Goal: Obtain resource: Download file/media

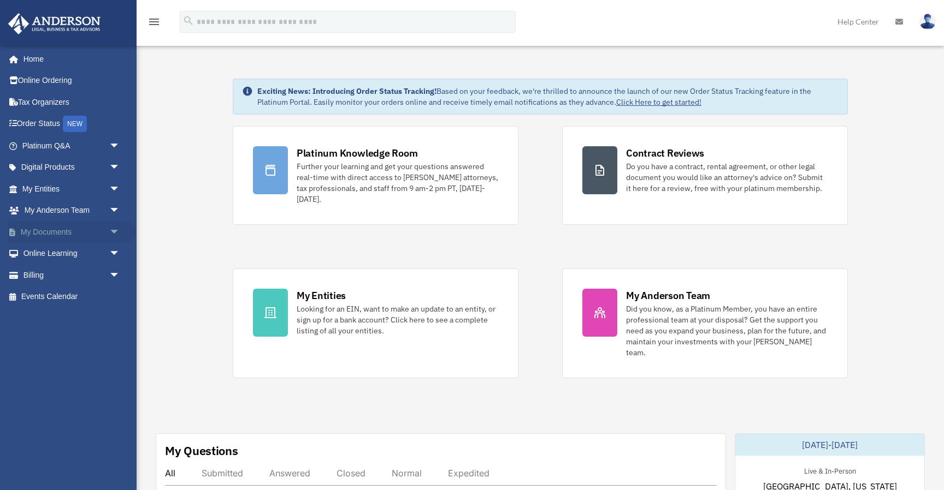
click at [109, 231] on span "arrow_drop_down" at bounding box center [120, 232] width 22 height 22
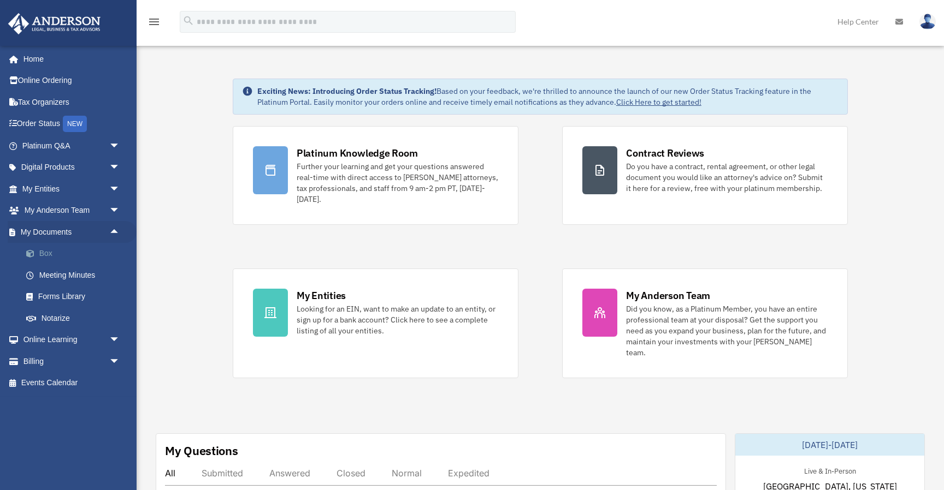
click at [42, 249] on link "Box" at bounding box center [75, 254] width 121 height 22
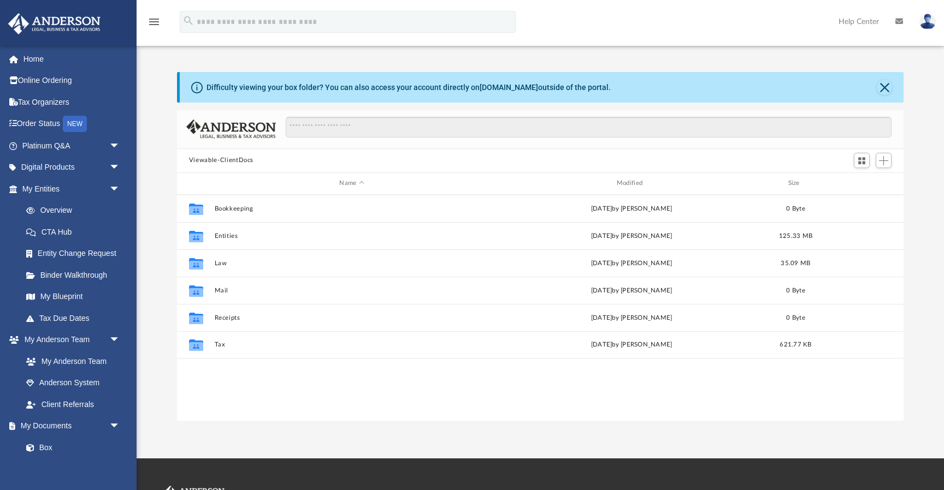
scroll to position [248, 726]
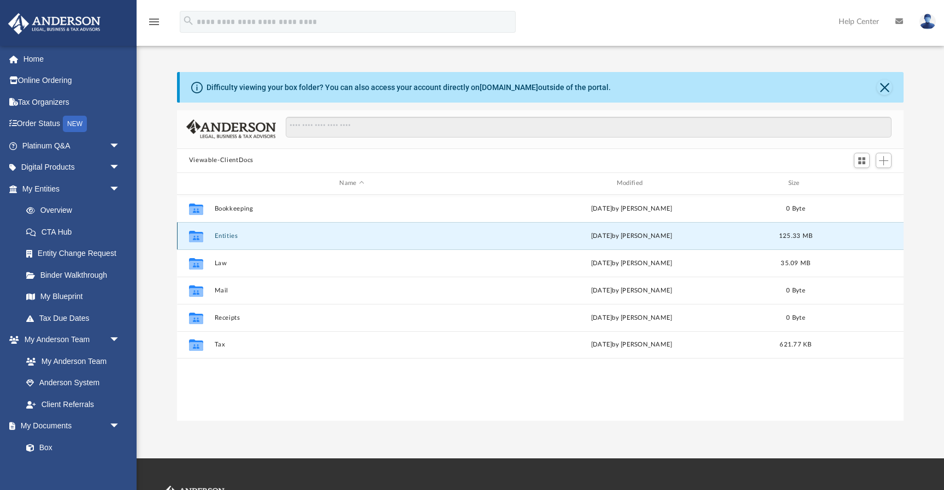
click at [233, 235] on button "Entities" at bounding box center [351, 236] width 275 height 7
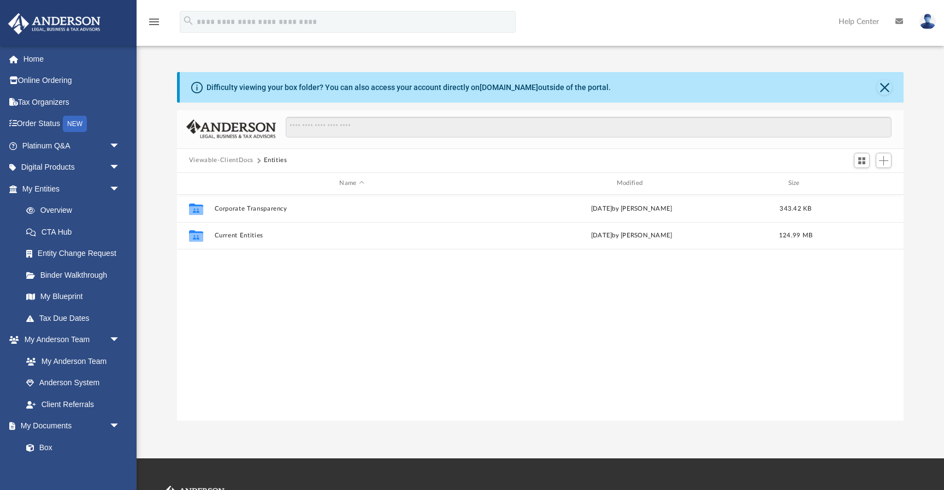
click at [230, 163] on button "Viewable-ClientDocs" at bounding box center [221, 161] width 64 height 10
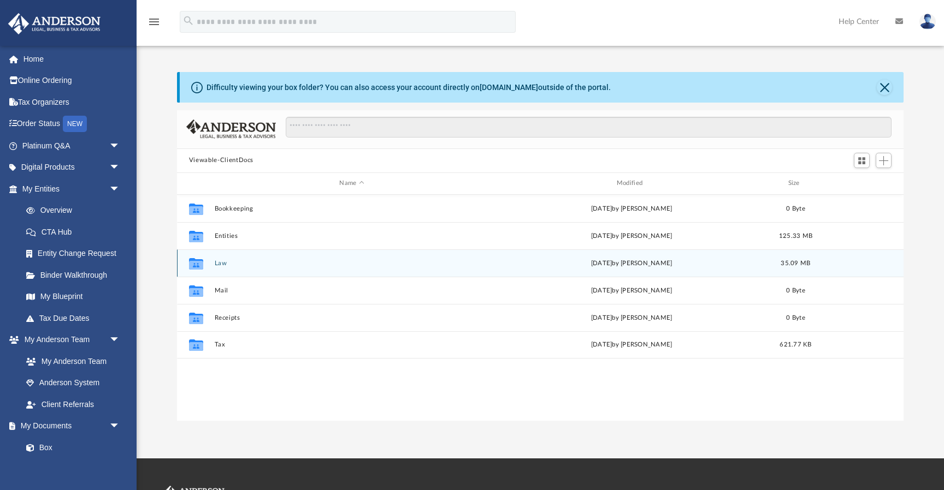
click at [219, 265] on button "Law" at bounding box center [351, 263] width 275 height 7
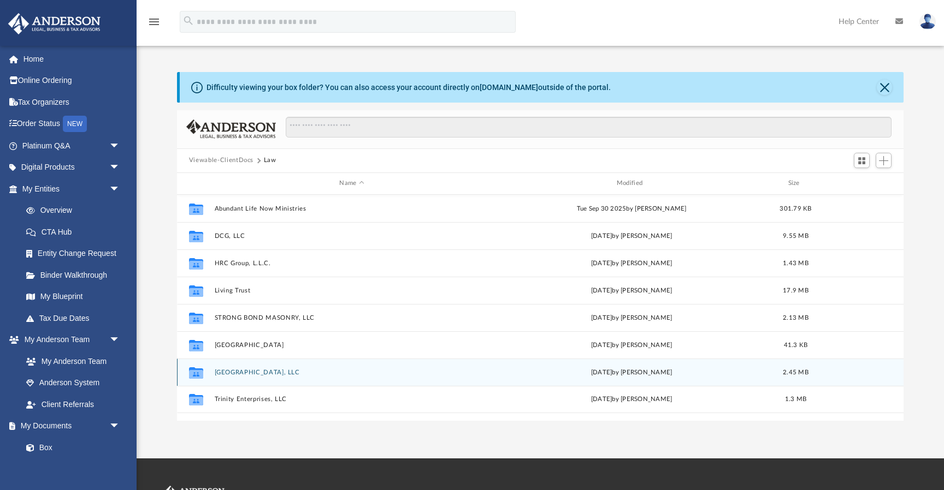
click at [269, 372] on button "Timber Rock Building, LLC" at bounding box center [351, 372] width 275 height 7
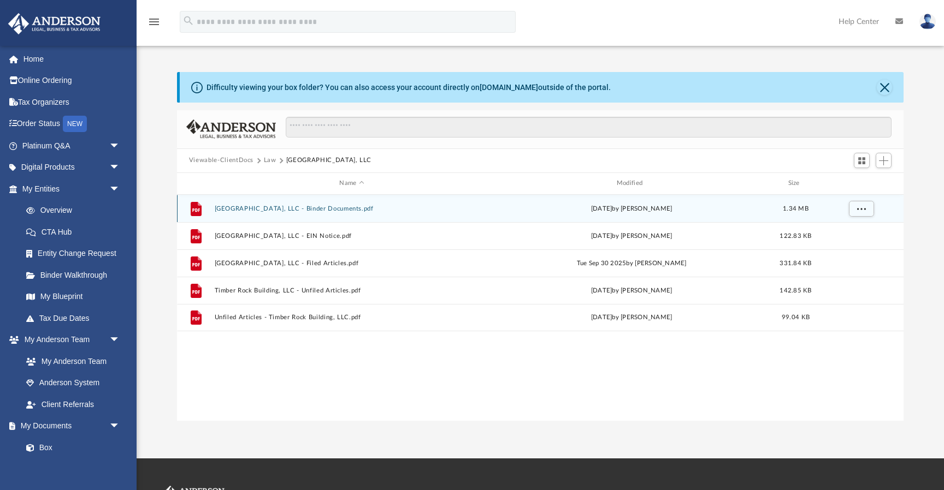
click at [337, 206] on button "Timber Rock Building, LLC - Binder Documents.pdf" at bounding box center [351, 208] width 275 height 7
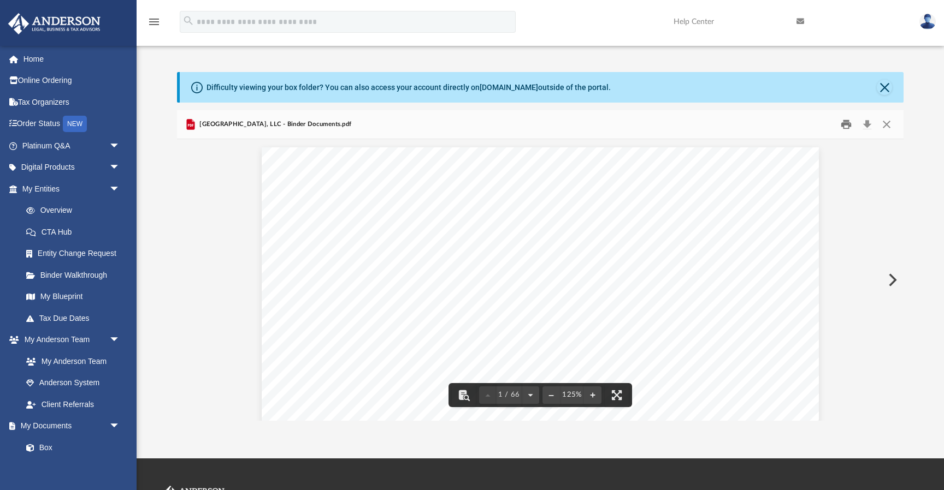
click at [849, 126] on button "Print" at bounding box center [847, 124] width 22 height 17
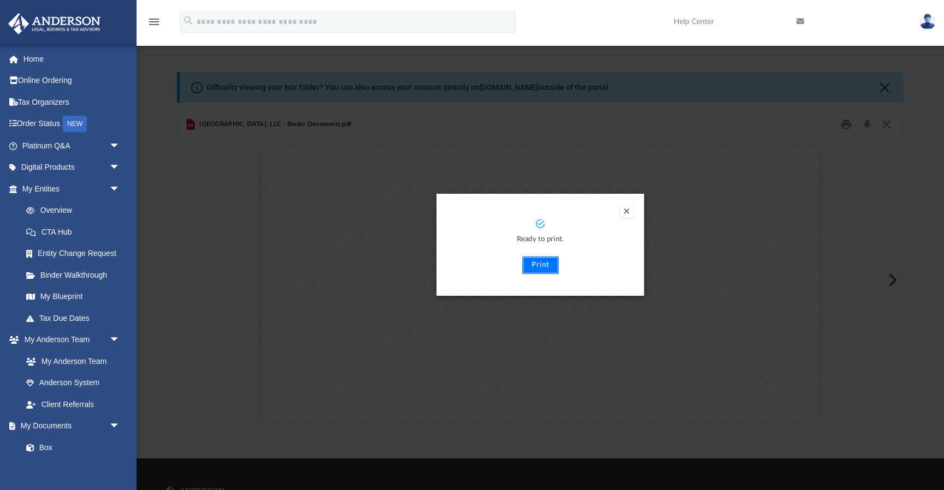
click at [543, 268] on button "Print" at bounding box center [540, 265] width 37 height 17
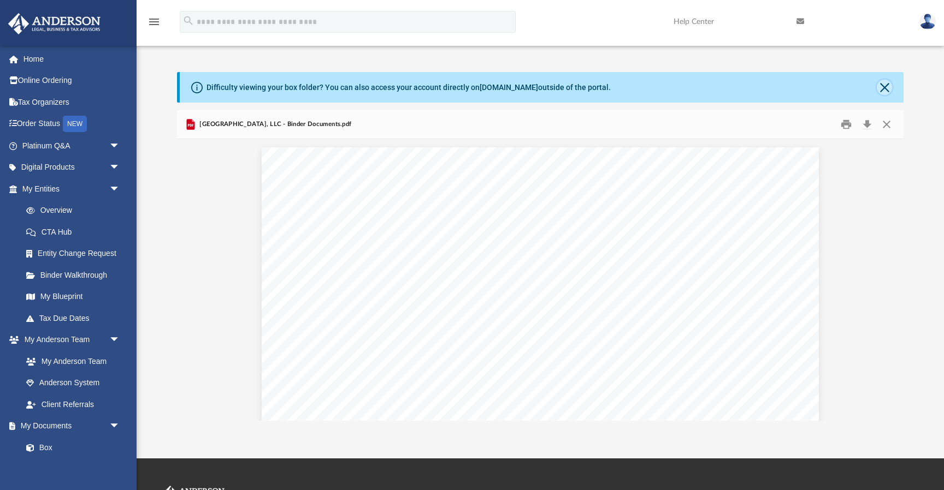
click at [891, 86] on button "Close" at bounding box center [884, 87] width 15 height 15
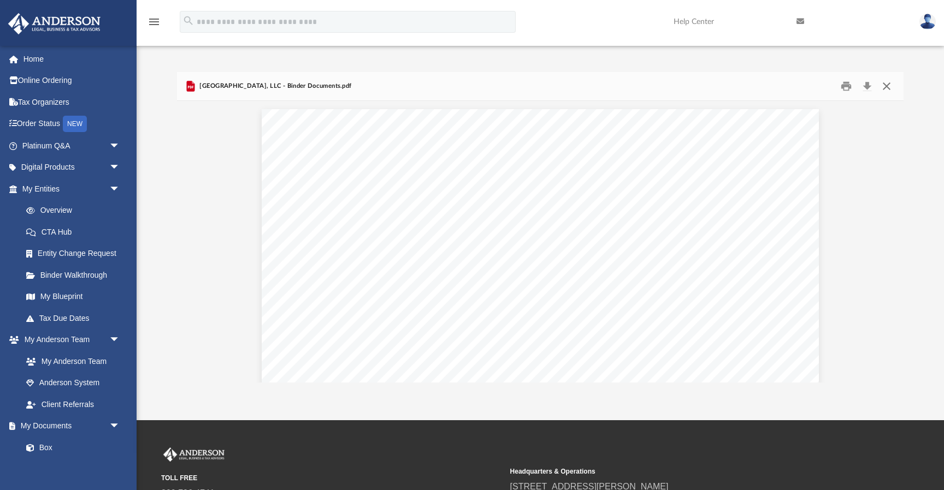
click at [886, 88] on button "Close" at bounding box center [887, 86] width 20 height 17
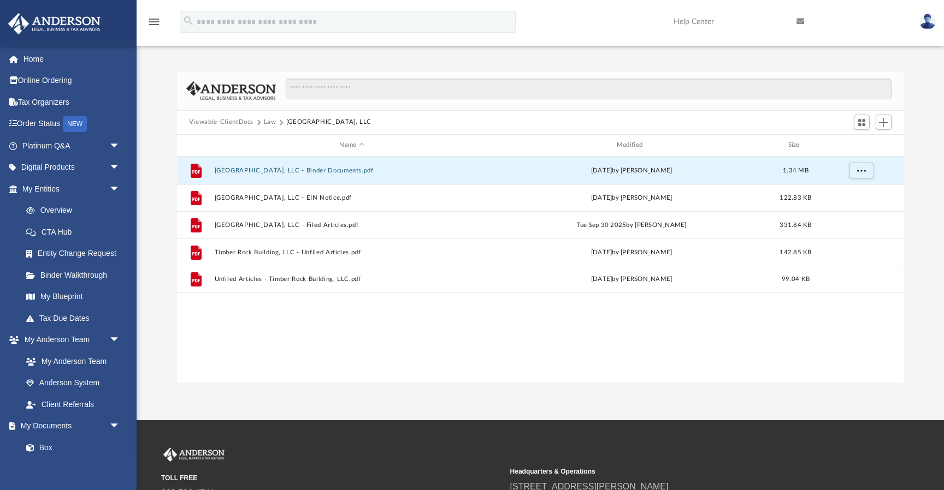
click at [270, 123] on button "Law" at bounding box center [270, 122] width 13 height 10
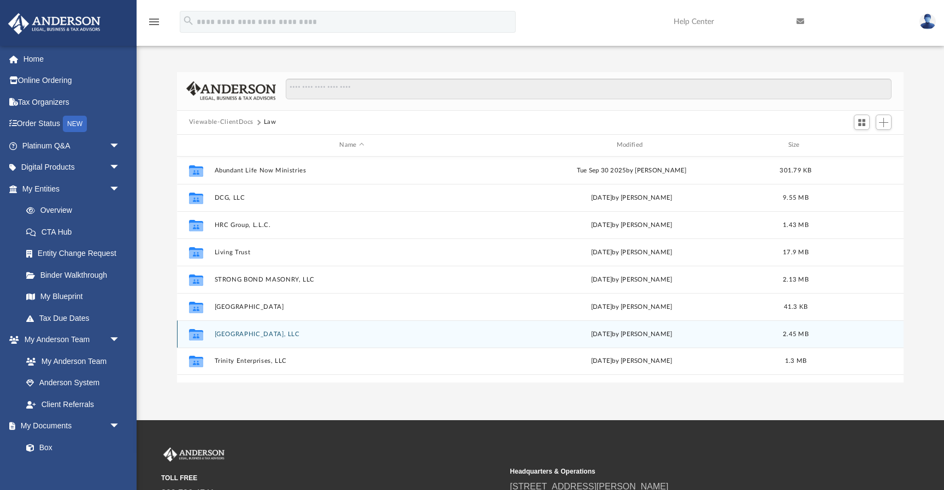
click at [254, 334] on button "Timber Rock Building, LLC" at bounding box center [351, 334] width 275 height 7
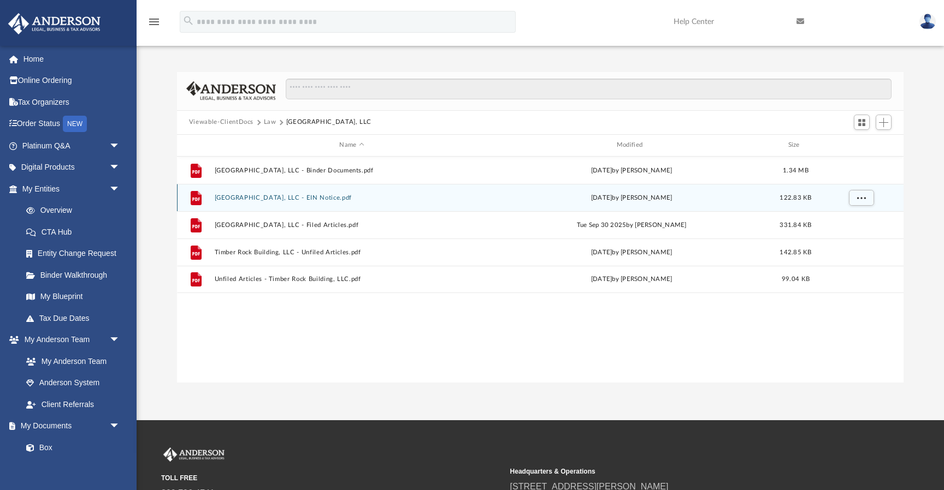
click at [327, 196] on button "Timber Rock Building, LLC - EIN Notice.pdf" at bounding box center [351, 197] width 275 height 7
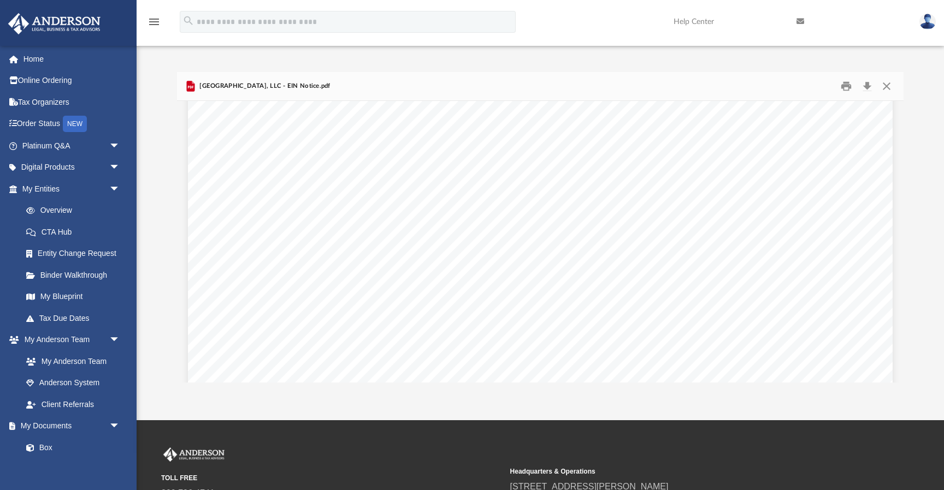
scroll to position [713, 0]
click at [844, 87] on button "Print" at bounding box center [847, 86] width 22 height 17
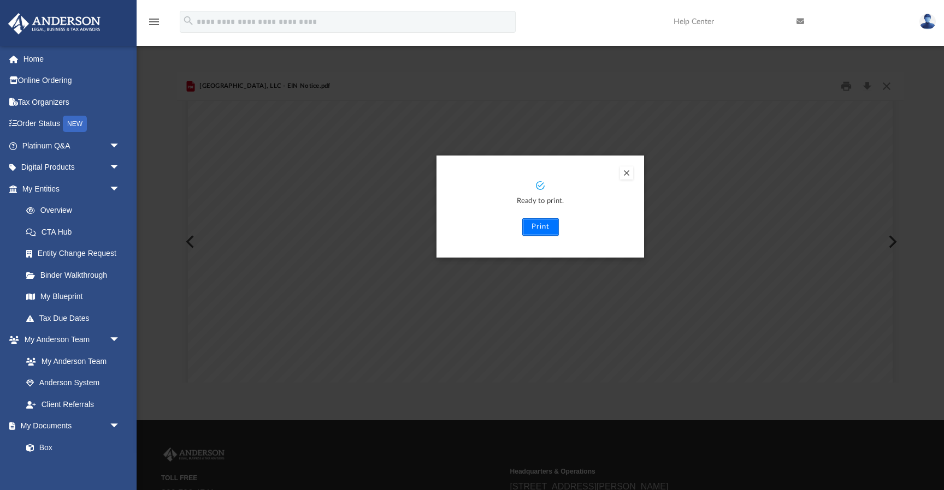
click at [541, 230] on button "Print" at bounding box center [540, 226] width 37 height 17
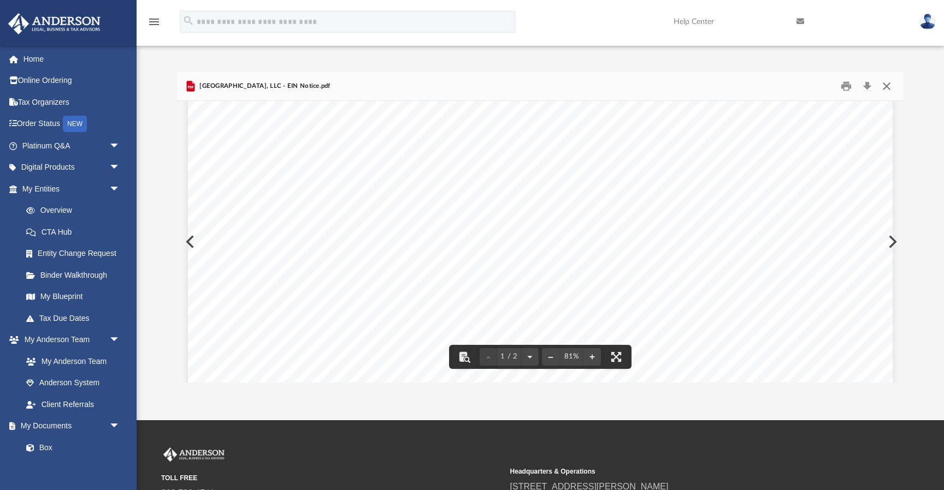
click at [885, 90] on button "Close" at bounding box center [887, 86] width 20 height 17
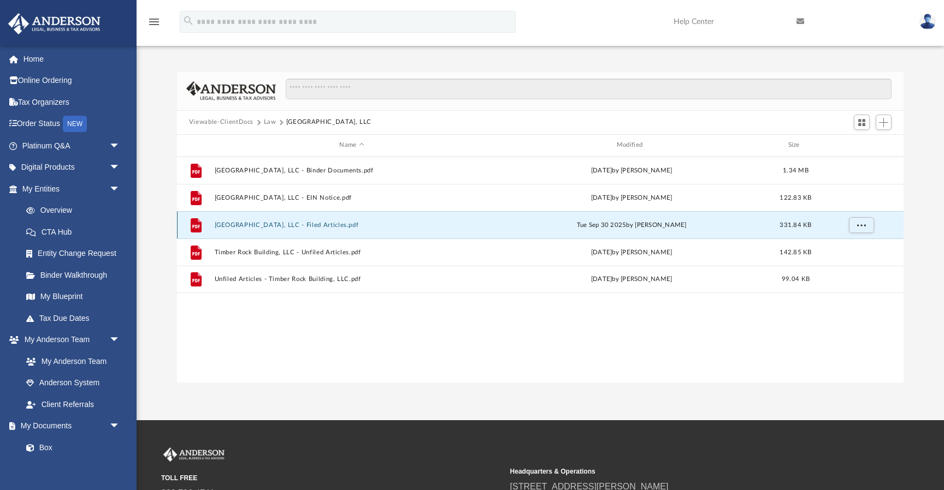
click at [331, 226] on button "Timber Rock Building, LLC - Filed Articles.pdf" at bounding box center [351, 225] width 275 height 7
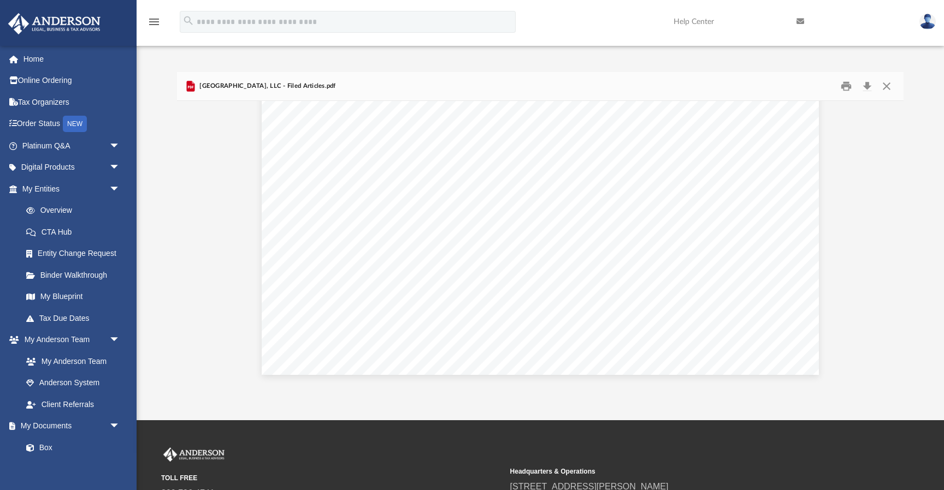
scroll to position [1183, 0]
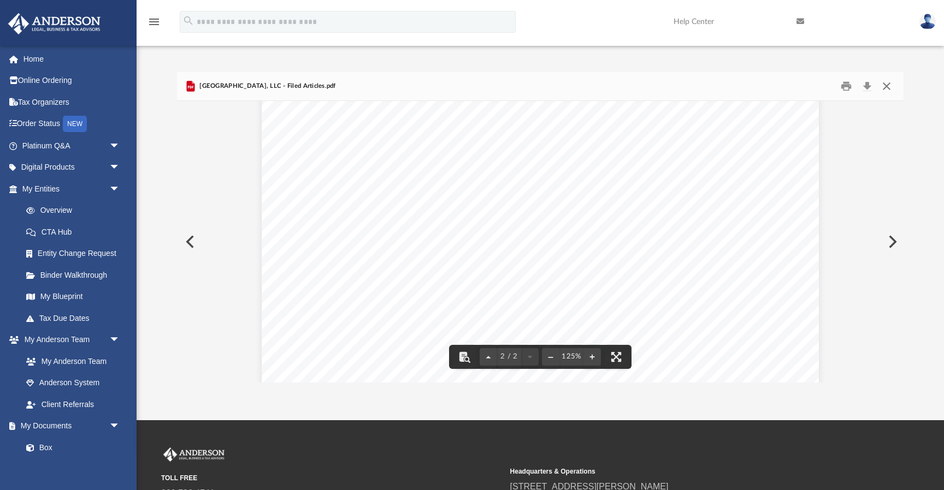
click at [889, 85] on button "Close" at bounding box center [887, 86] width 20 height 17
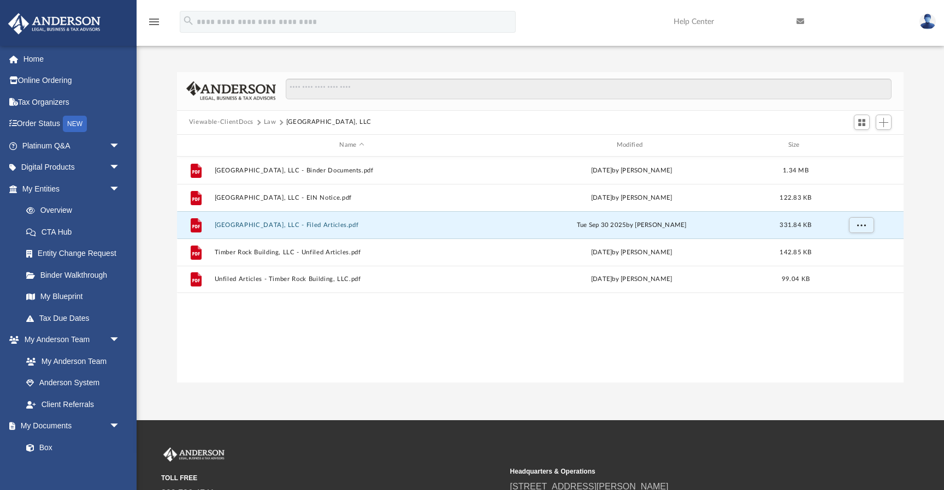
click at [270, 122] on button "Law" at bounding box center [270, 122] width 13 height 10
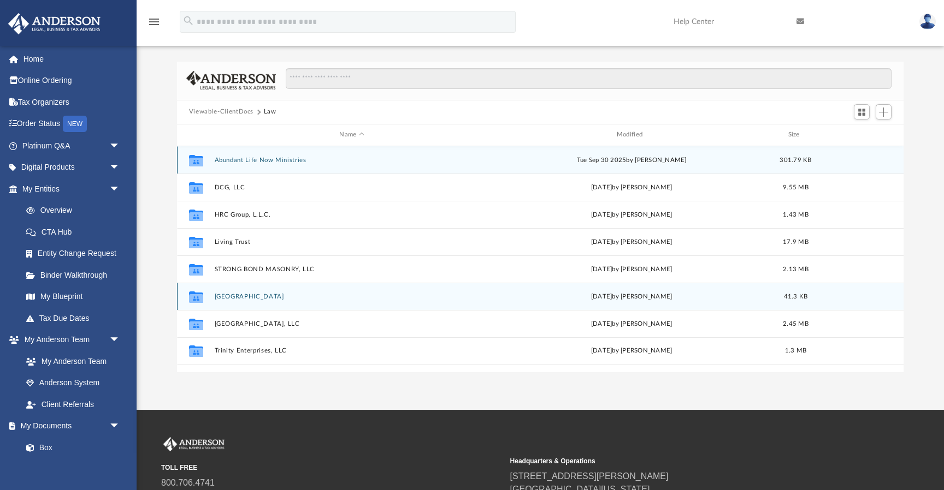
scroll to position [0, 0]
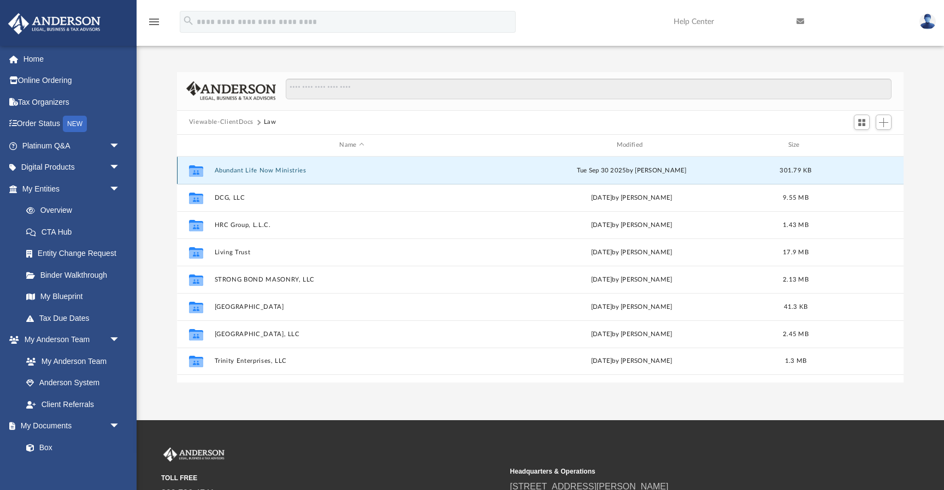
click at [244, 171] on button "Abundant Life Now Ministries" at bounding box center [351, 170] width 275 height 7
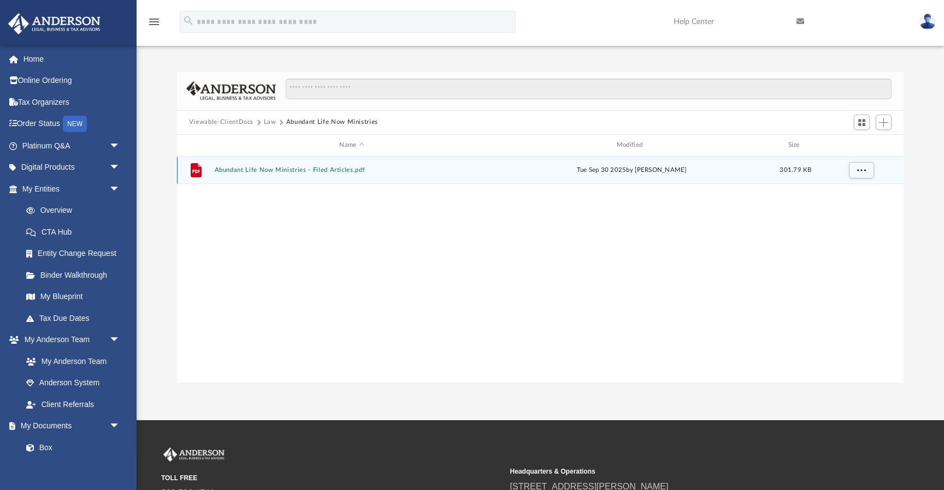
click at [272, 169] on button "Abundant Life Now Ministries - Filed Articles.pdf" at bounding box center [351, 170] width 275 height 7
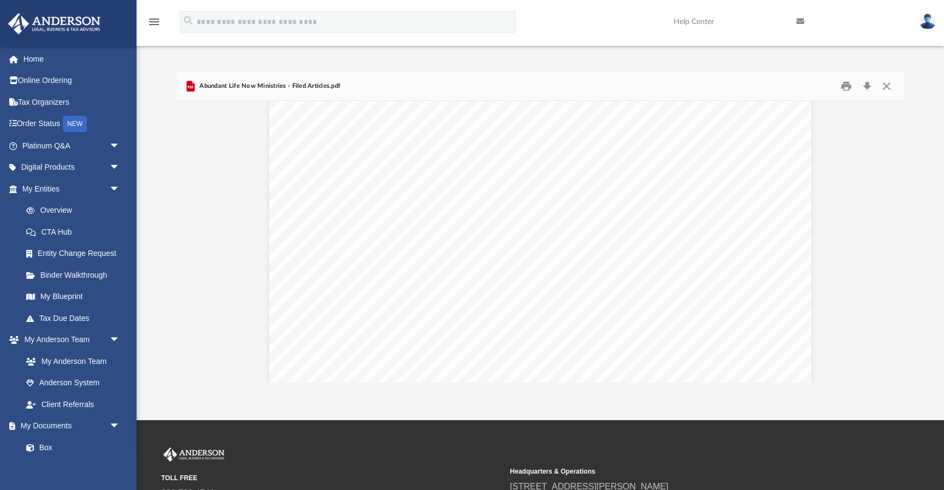
scroll to position [813, 0]
click at [888, 85] on button "Close" at bounding box center [887, 86] width 20 height 17
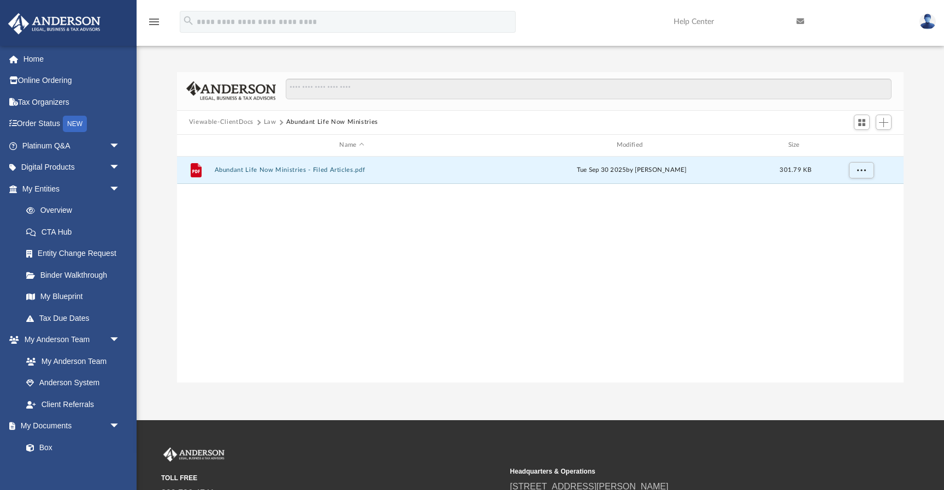
click at [267, 121] on button "Law" at bounding box center [270, 122] width 13 height 10
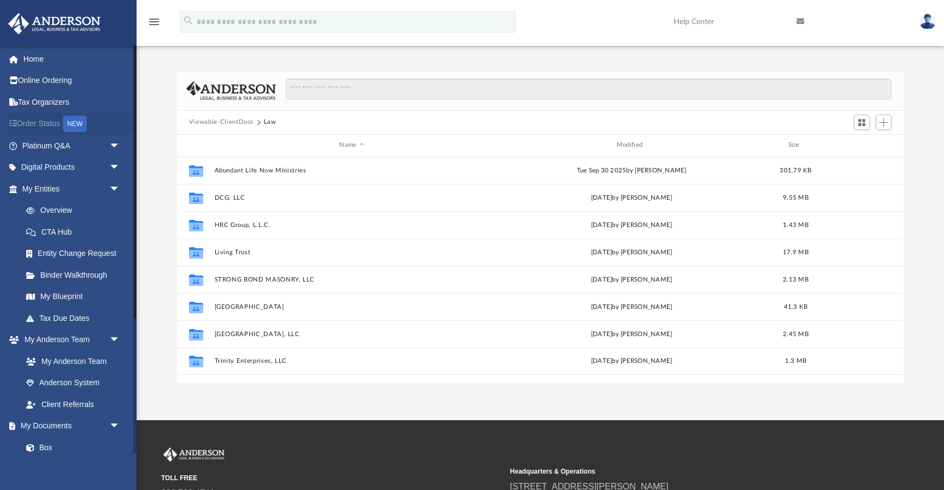
click at [55, 122] on link "Order Status NEW" at bounding box center [72, 124] width 129 height 22
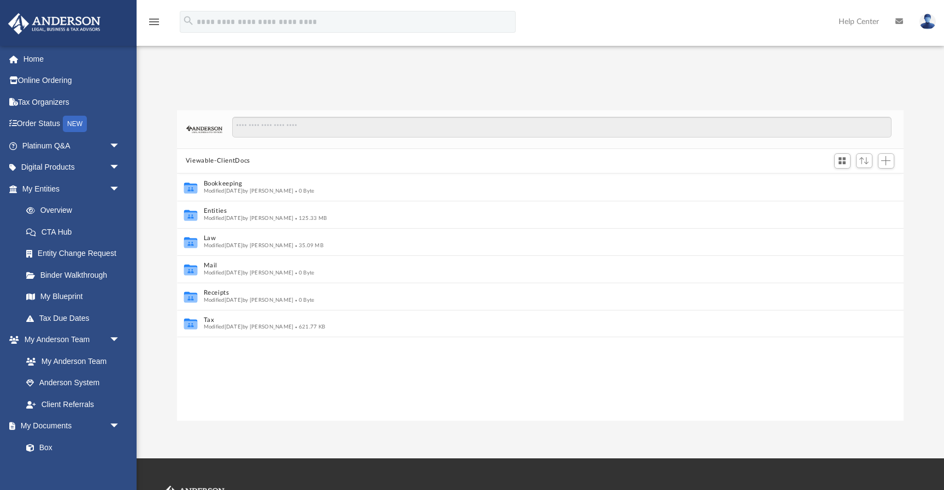
scroll to position [1, 1]
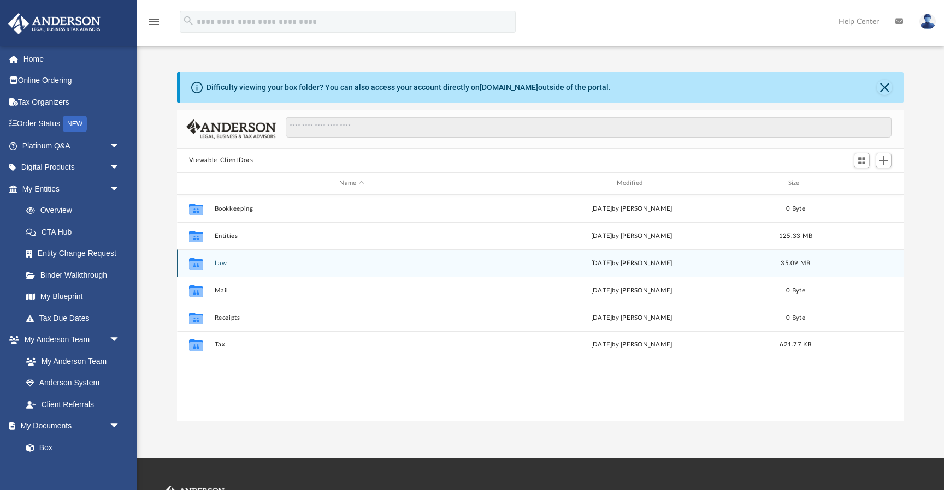
click at [222, 260] on button "Law" at bounding box center [351, 263] width 275 height 7
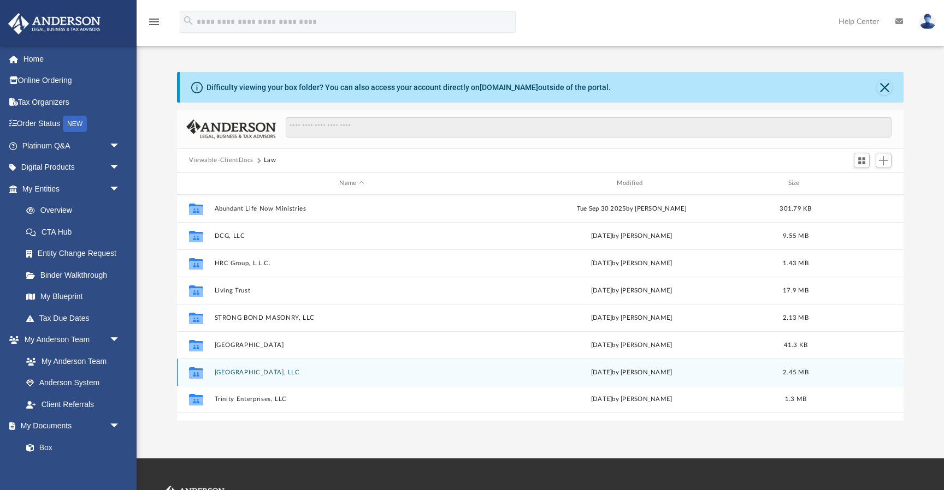
click at [254, 376] on div "Collaborated Folder Timber Rock Building, LLC Thu Oct 2 2025 by Mya Ford 2.45 MB" at bounding box center [540, 372] width 726 height 27
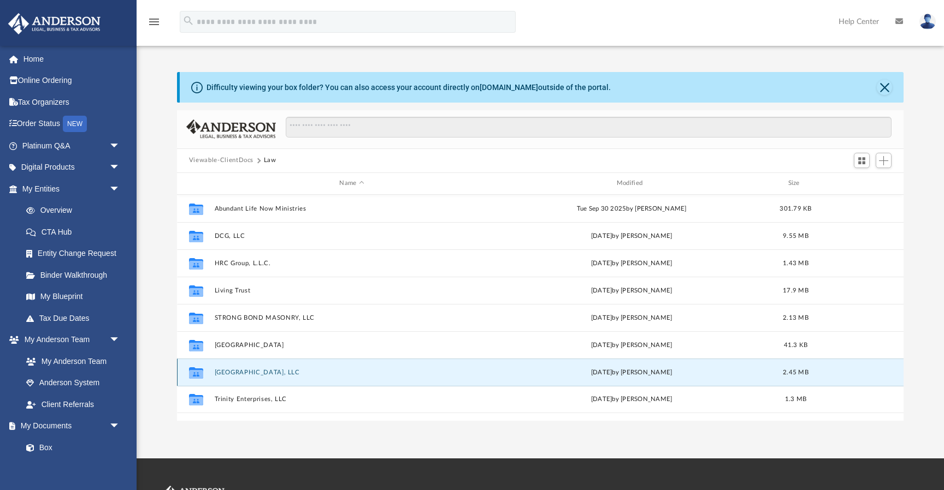
click at [254, 371] on button "Timber Rock Building, LLC" at bounding box center [351, 372] width 275 height 7
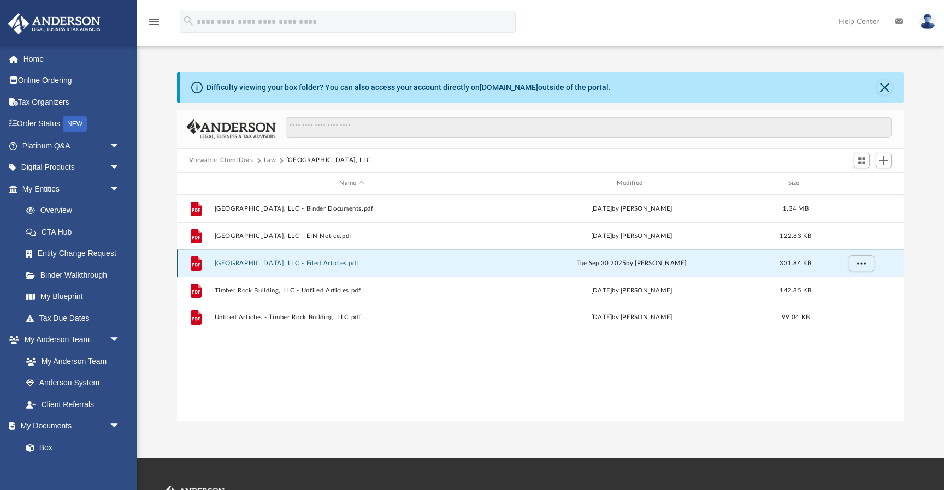
click at [328, 263] on button "Timber Rock Building, LLC - Filed Articles.pdf" at bounding box center [351, 263] width 275 height 7
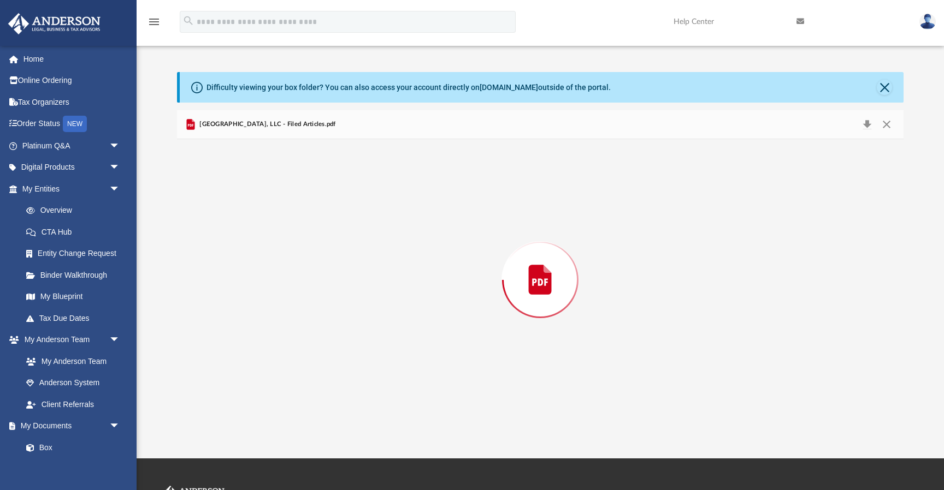
scroll to position [737, 0]
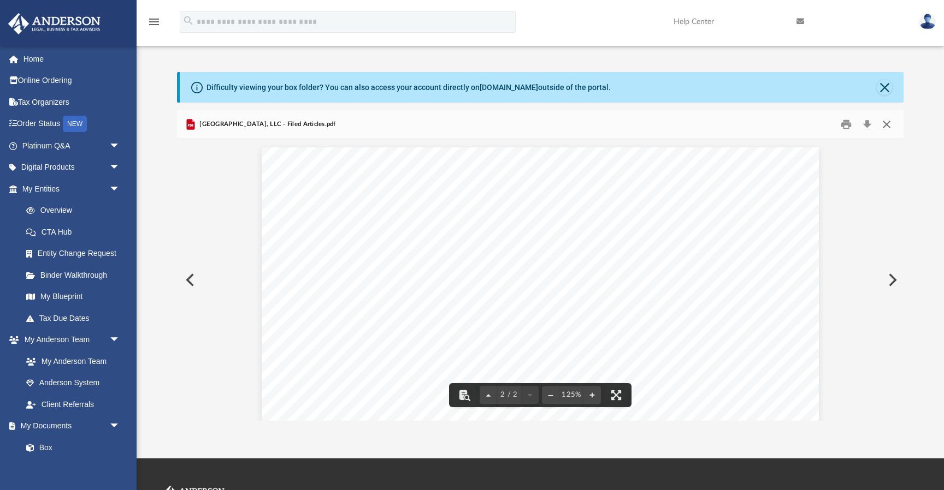
click at [889, 122] on button "Close" at bounding box center [887, 124] width 20 height 17
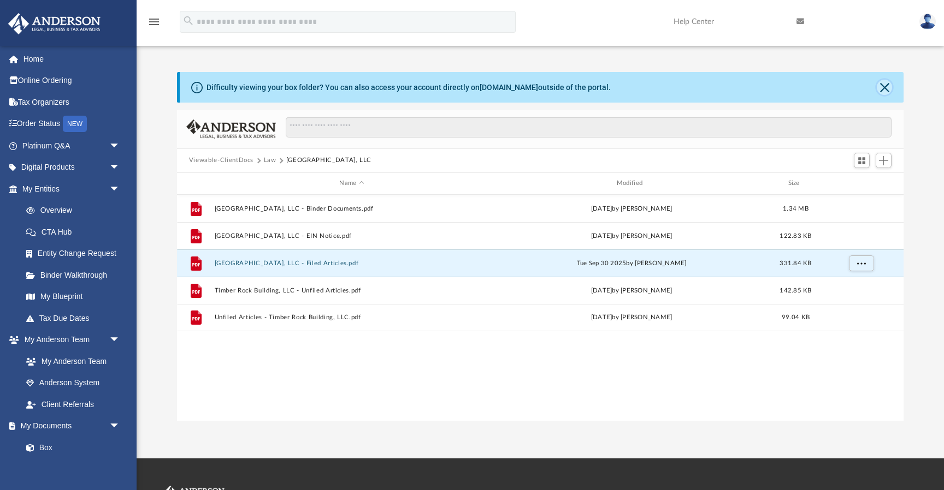
click at [886, 85] on button "Close" at bounding box center [884, 87] width 15 height 15
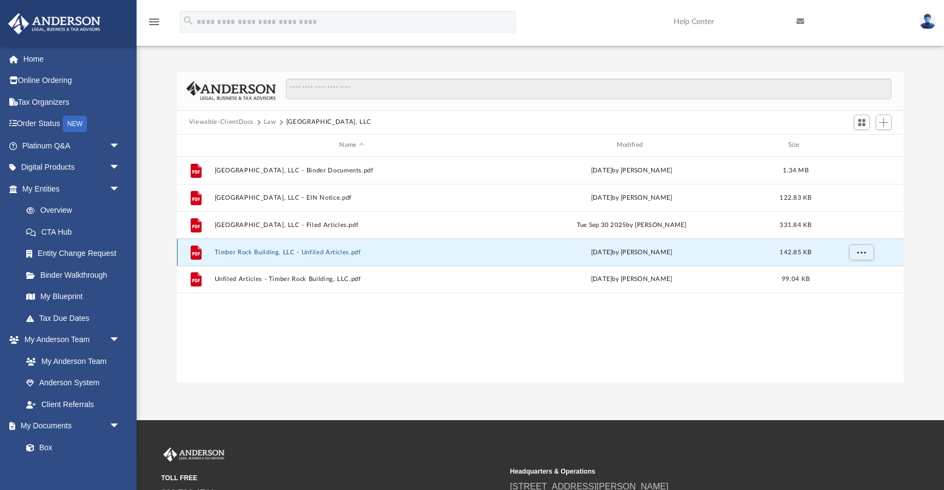
click at [322, 253] on button "Timber Rock Building, LLC - Unfiled Articles.pdf" at bounding box center [351, 252] width 275 height 7
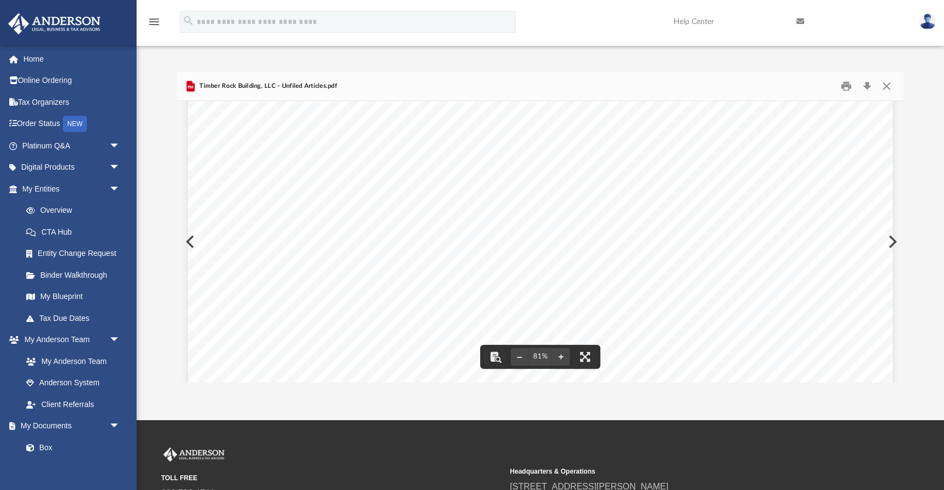
scroll to position [0, 0]
click at [889, 91] on button "Close" at bounding box center [887, 86] width 20 height 17
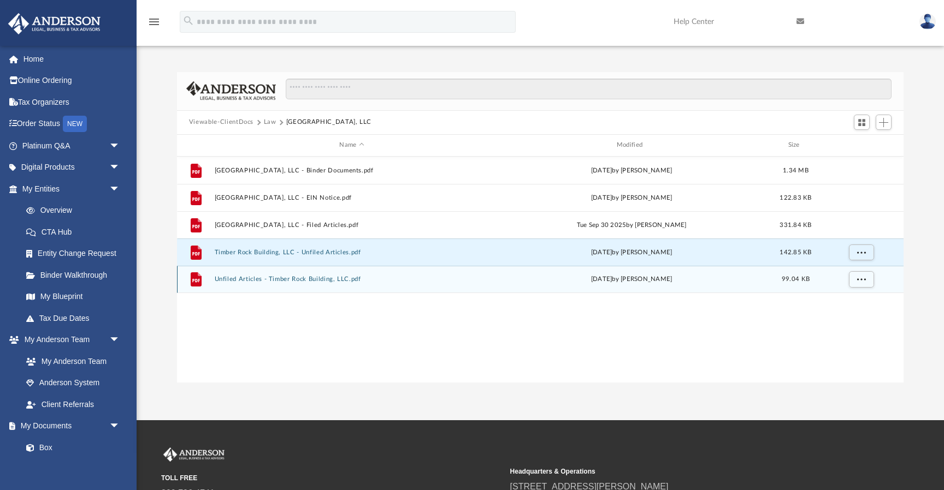
click at [306, 279] on button "Unfiled Articles - Timber Rock Building, LLC.pdf" at bounding box center [351, 279] width 275 height 7
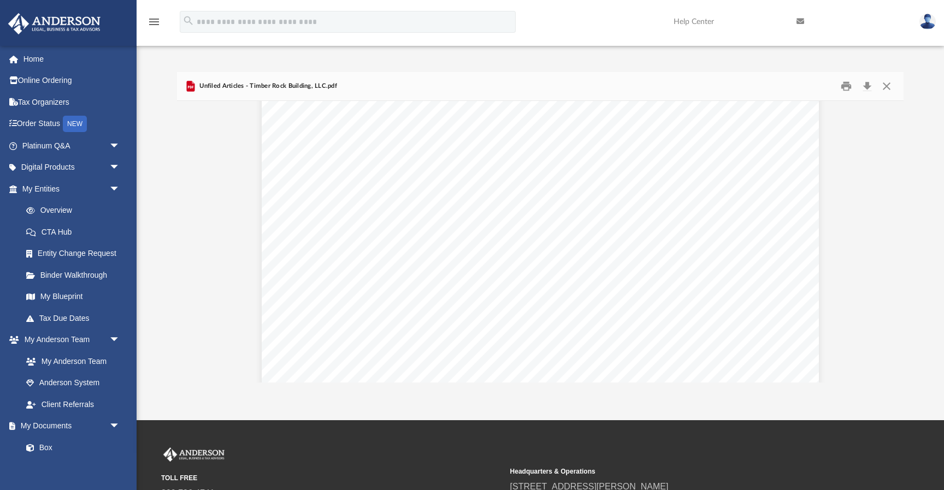
scroll to position [455, 0]
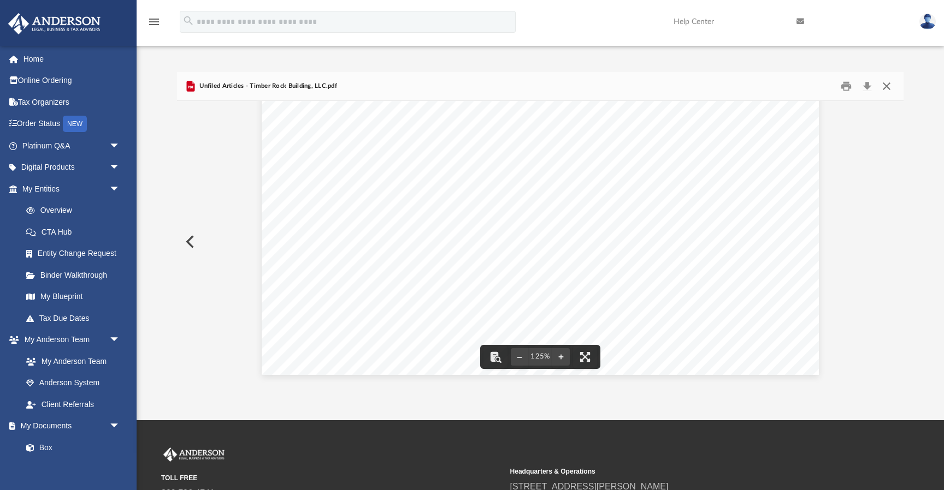
click at [889, 86] on button "Close" at bounding box center [887, 86] width 20 height 17
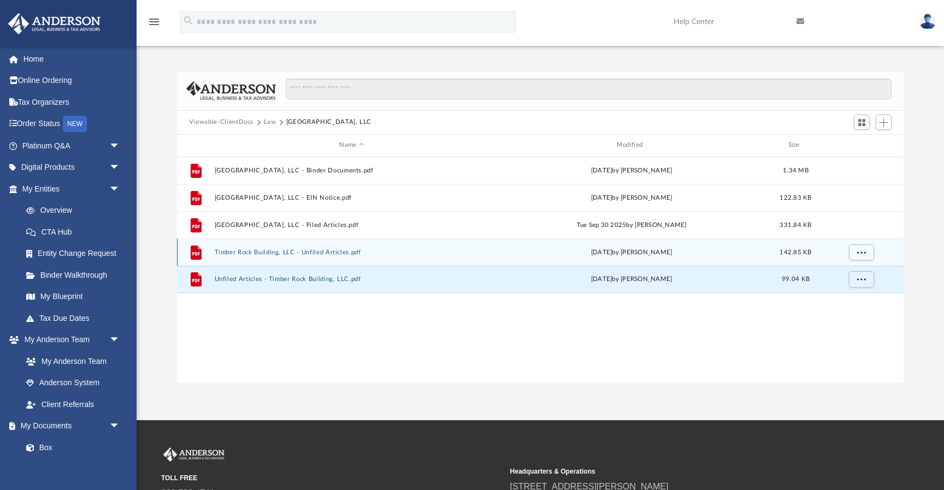
click at [327, 253] on button "Timber Rock Building, LLC - Unfiled Articles.pdf" at bounding box center [351, 252] width 275 height 7
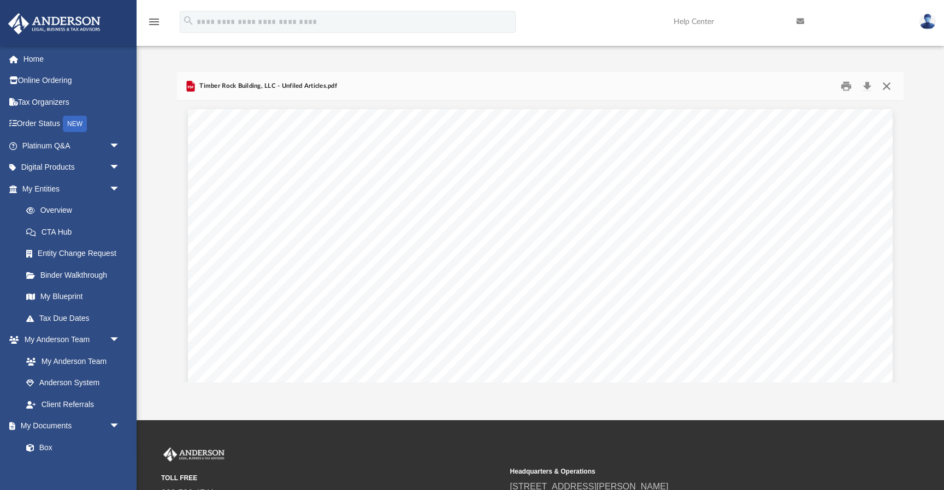
click at [891, 85] on button "Close" at bounding box center [887, 86] width 20 height 17
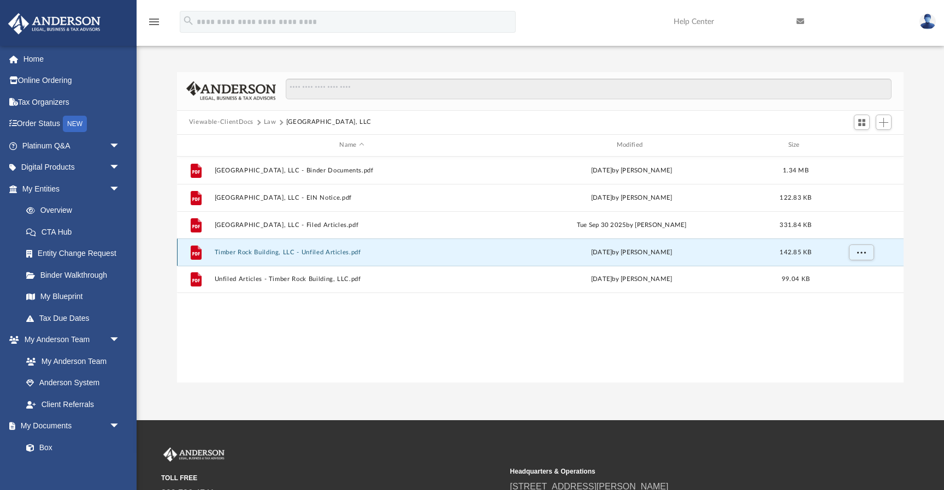
click at [277, 254] on button "Timber Rock Building, LLC - Unfiled Articles.pdf" at bounding box center [351, 252] width 275 height 7
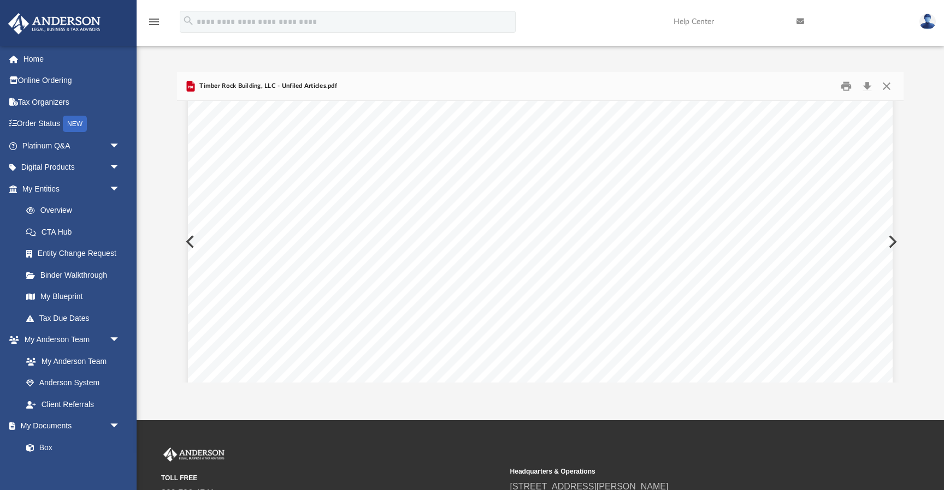
scroll to position [0, 0]
click at [892, 81] on button "Close" at bounding box center [887, 86] width 20 height 17
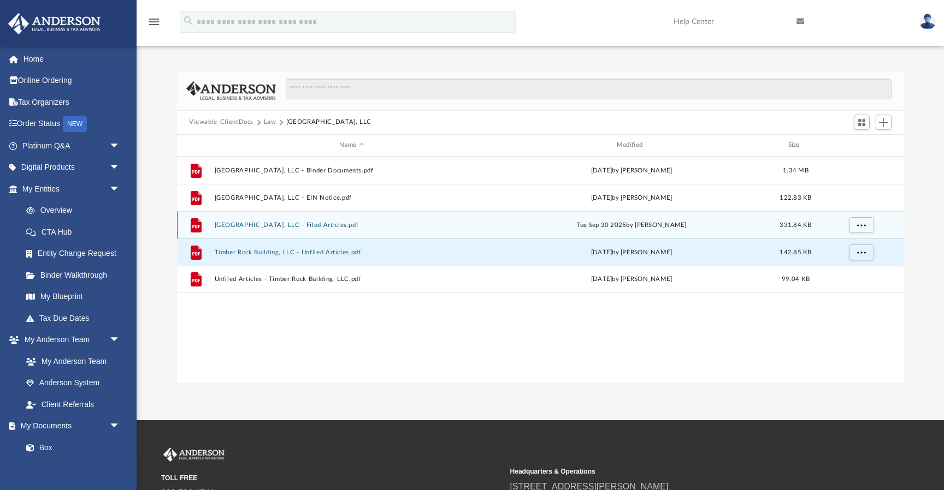
click at [327, 224] on button "Timber Rock Building, LLC - Filed Articles.pdf" at bounding box center [351, 225] width 275 height 7
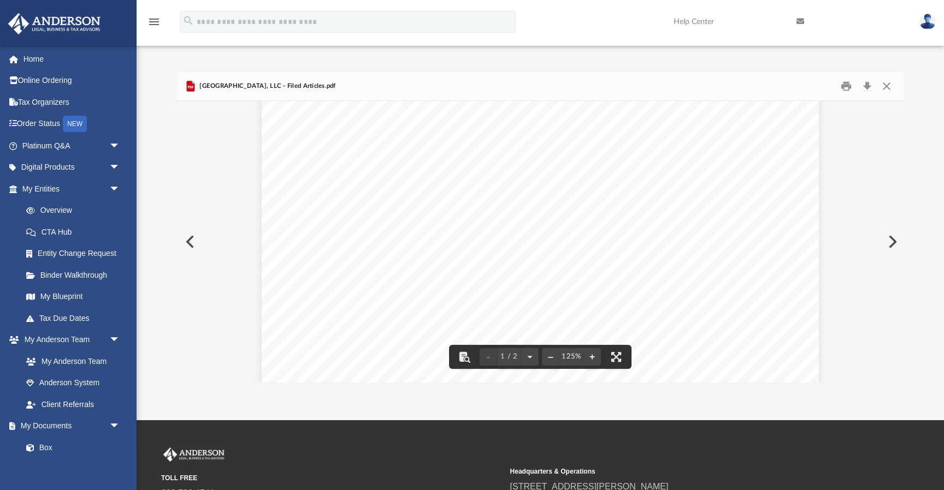
scroll to position [17, 0]
click at [890, 87] on button "Close" at bounding box center [887, 86] width 20 height 17
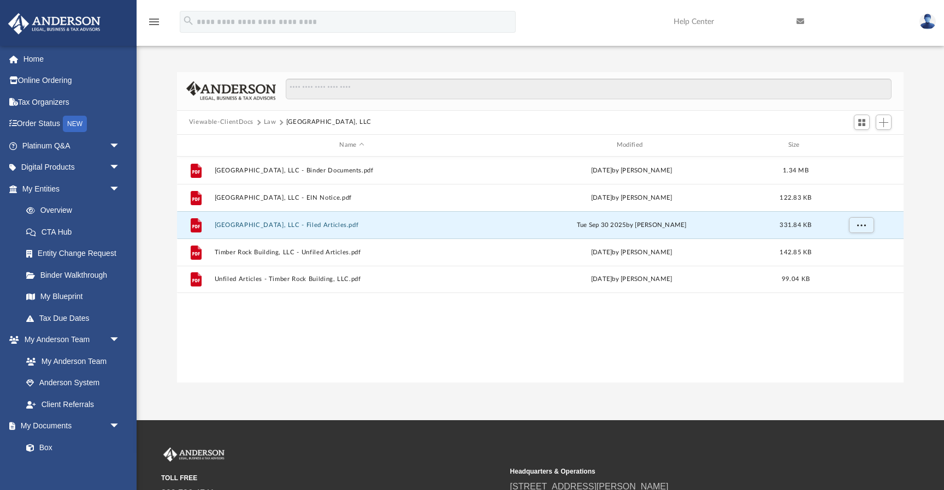
click at [267, 123] on button "Law" at bounding box center [270, 122] width 13 height 10
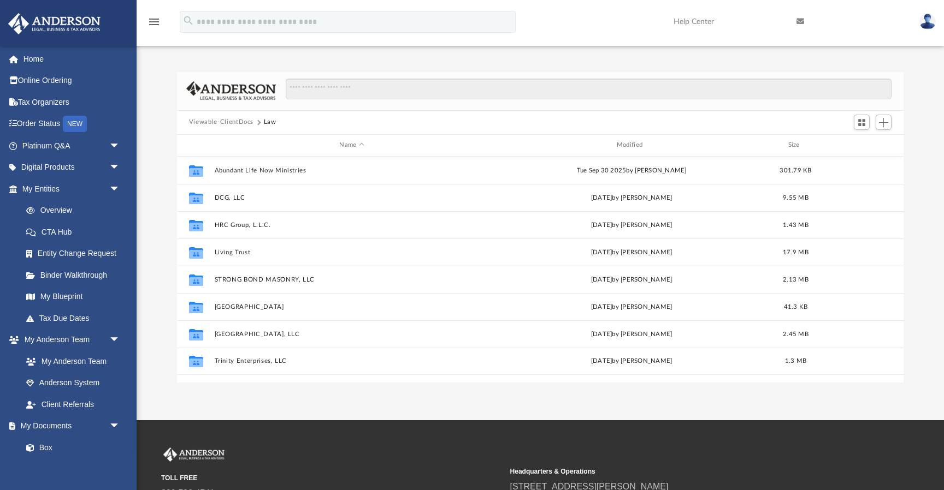
click at [224, 126] on button "Viewable-ClientDocs" at bounding box center [221, 122] width 64 height 10
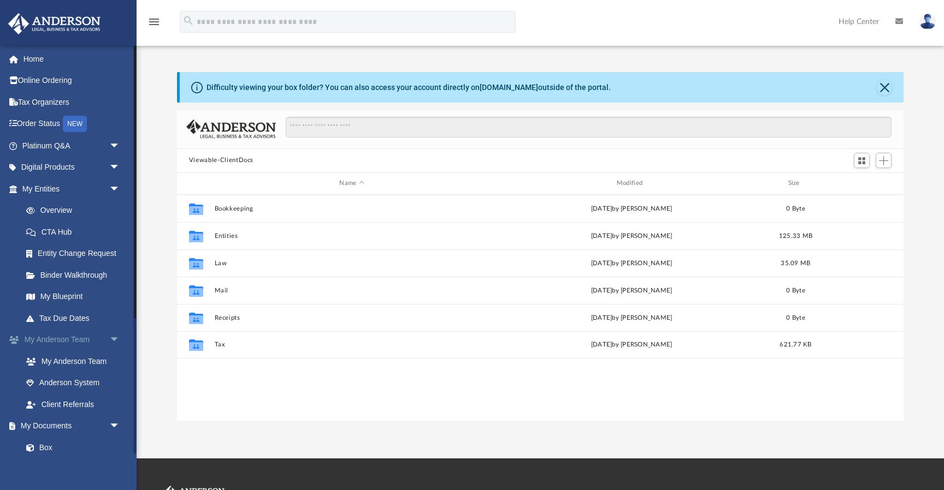
scroll to position [248, 726]
click at [50, 212] on link "Overview" at bounding box center [75, 211] width 121 height 22
click at [56, 298] on link "My Blueprint" at bounding box center [75, 297] width 121 height 22
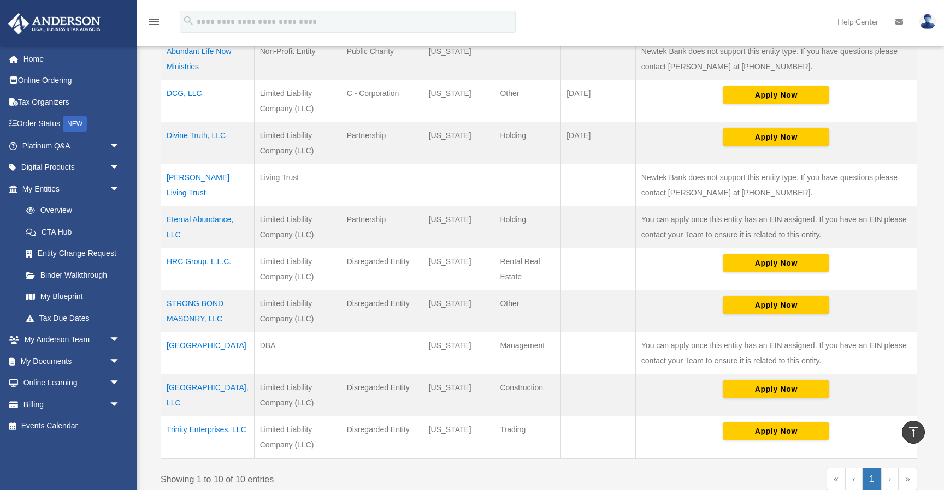
scroll to position [286, 0]
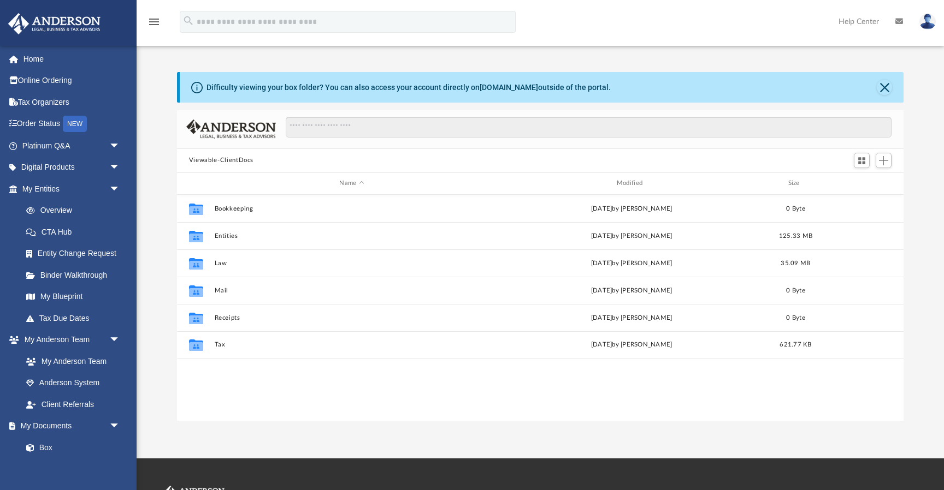
scroll to position [248, 726]
click at [888, 87] on button "Close" at bounding box center [884, 87] width 15 height 15
click at [887, 79] on div "Difficulty viewing your box folder? You can also access your account directly o…" at bounding box center [542, 87] width 724 height 31
click at [882, 85] on button "Close" at bounding box center [884, 87] width 15 height 15
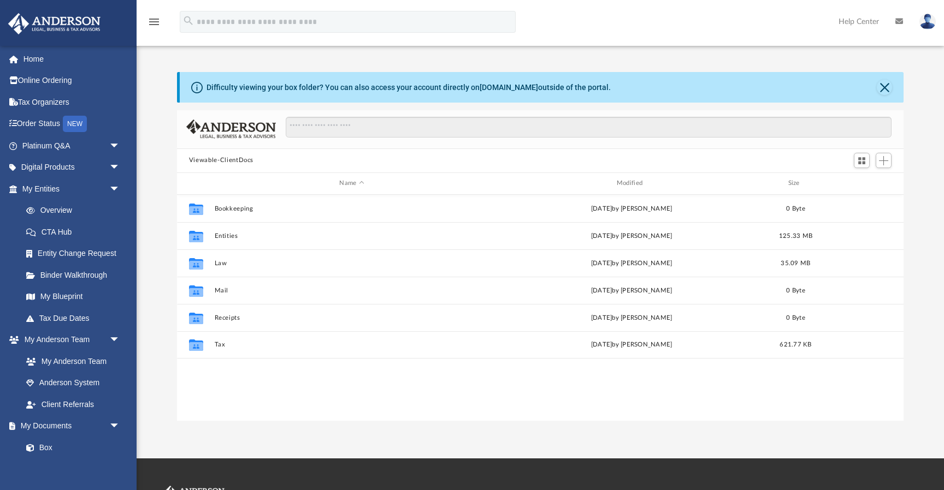
scroll to position [248, 726]
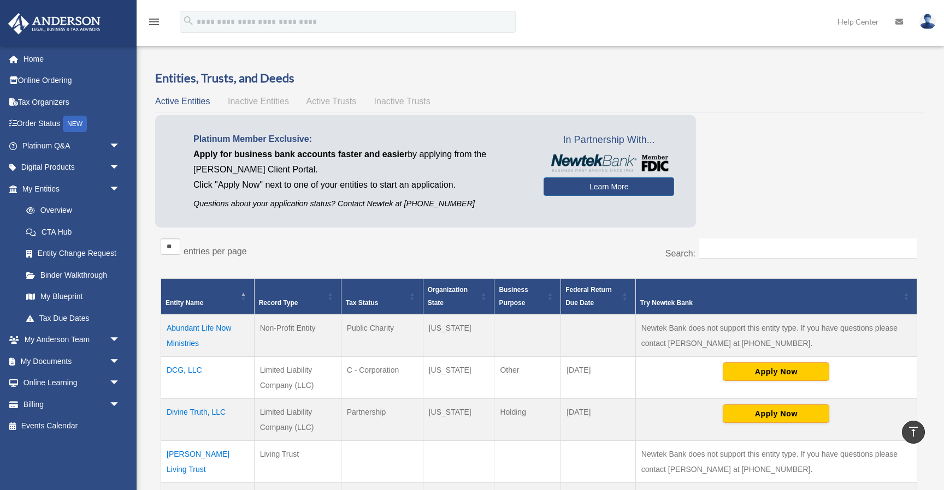
scroll to position [286, 0]
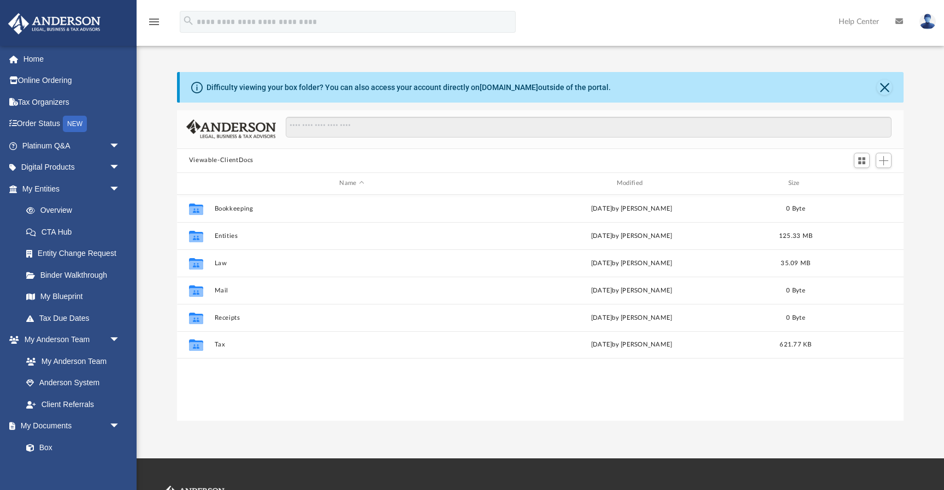
scroll to position [248, 726]
click at [883, 90] on button "Close" at bounding box center [884, 87] width 15 height 15
